Goal: Information Seeking & Learning: Learn about a topic

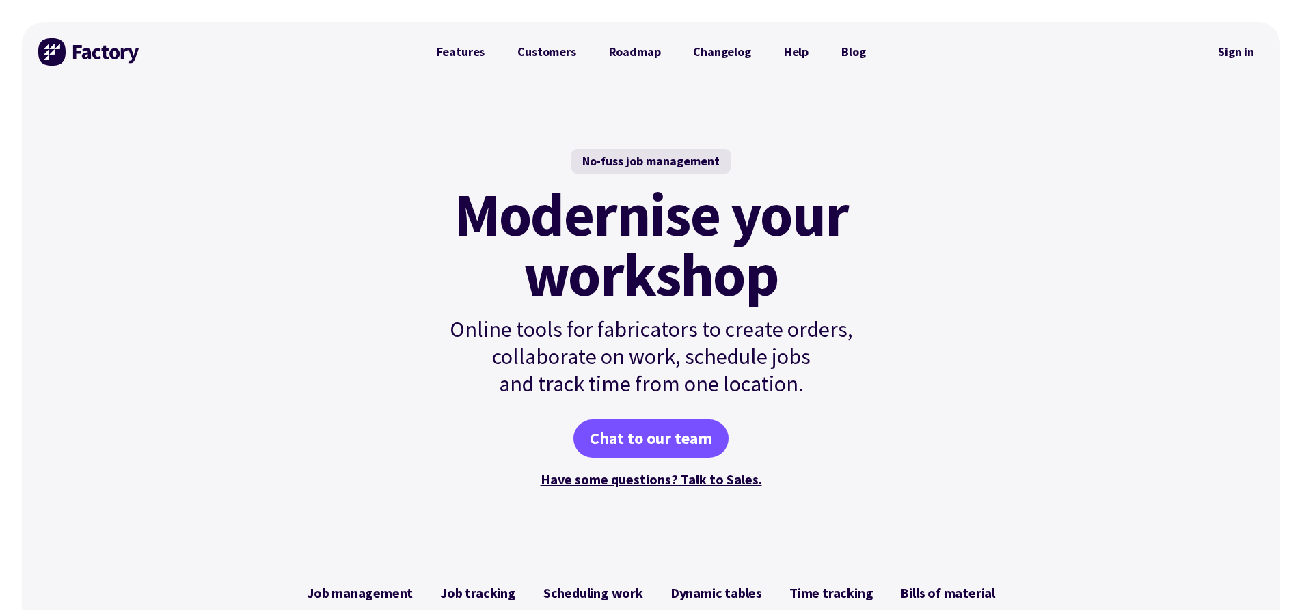
click at [461, 54] on link "Features" at bounding box center [460, 51] width 81 height 27
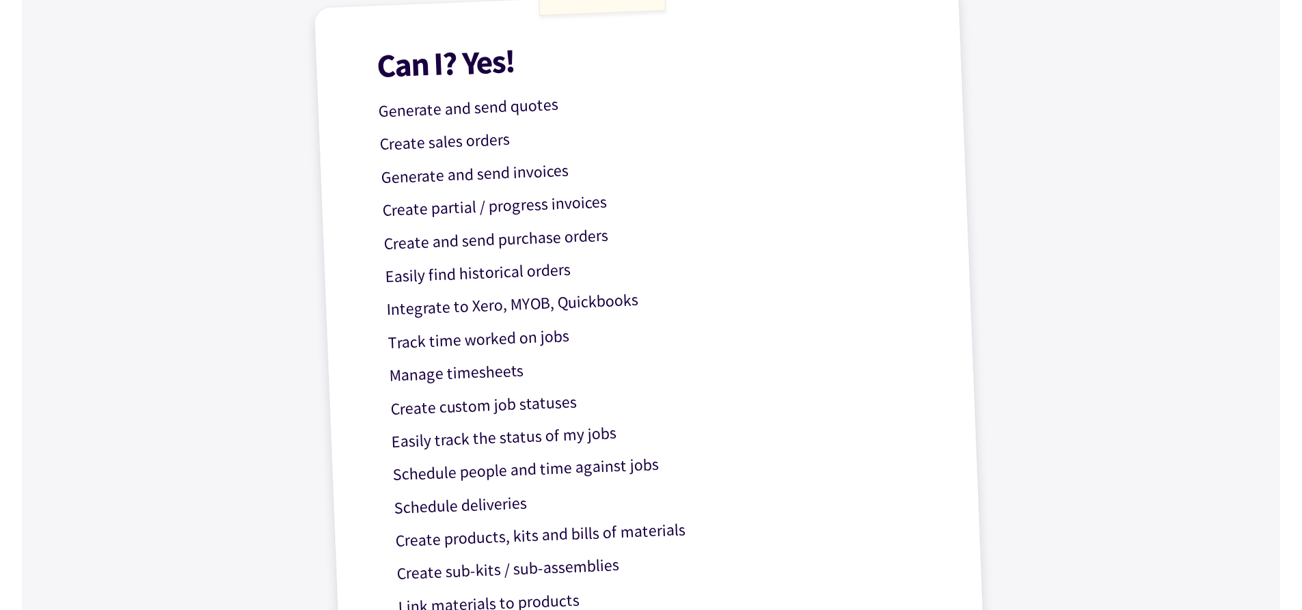
scroll to position [478, 0]
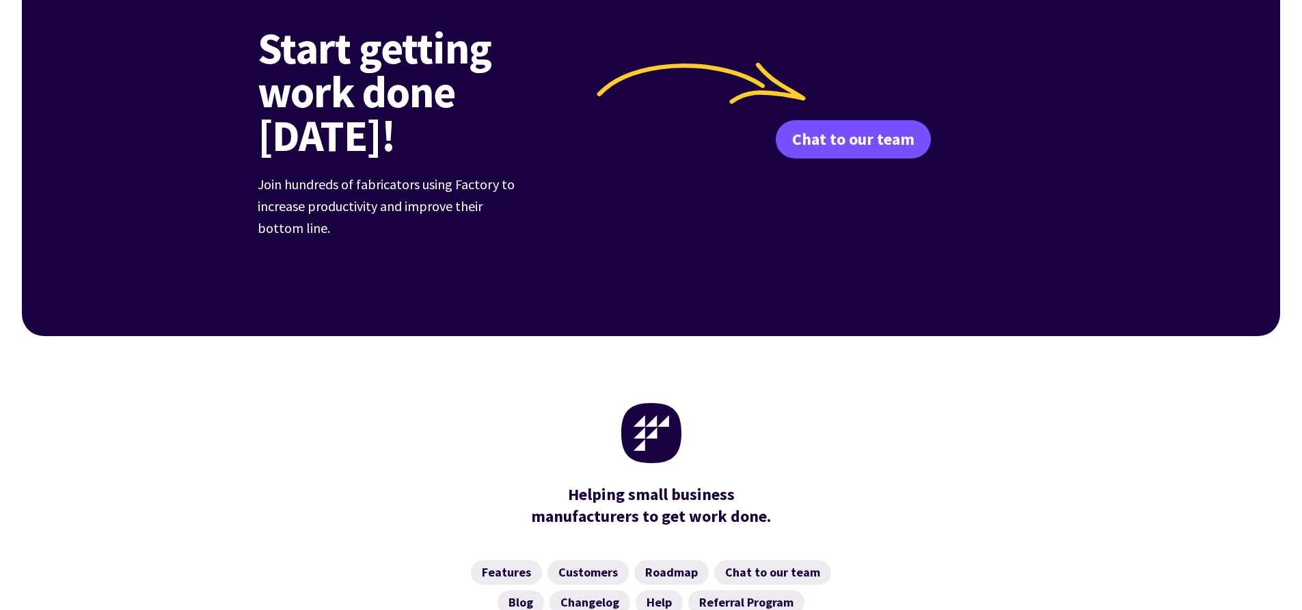
scroll to position [5351, 0]
